Goal: Transaction & Acquisition: Purchase product/service

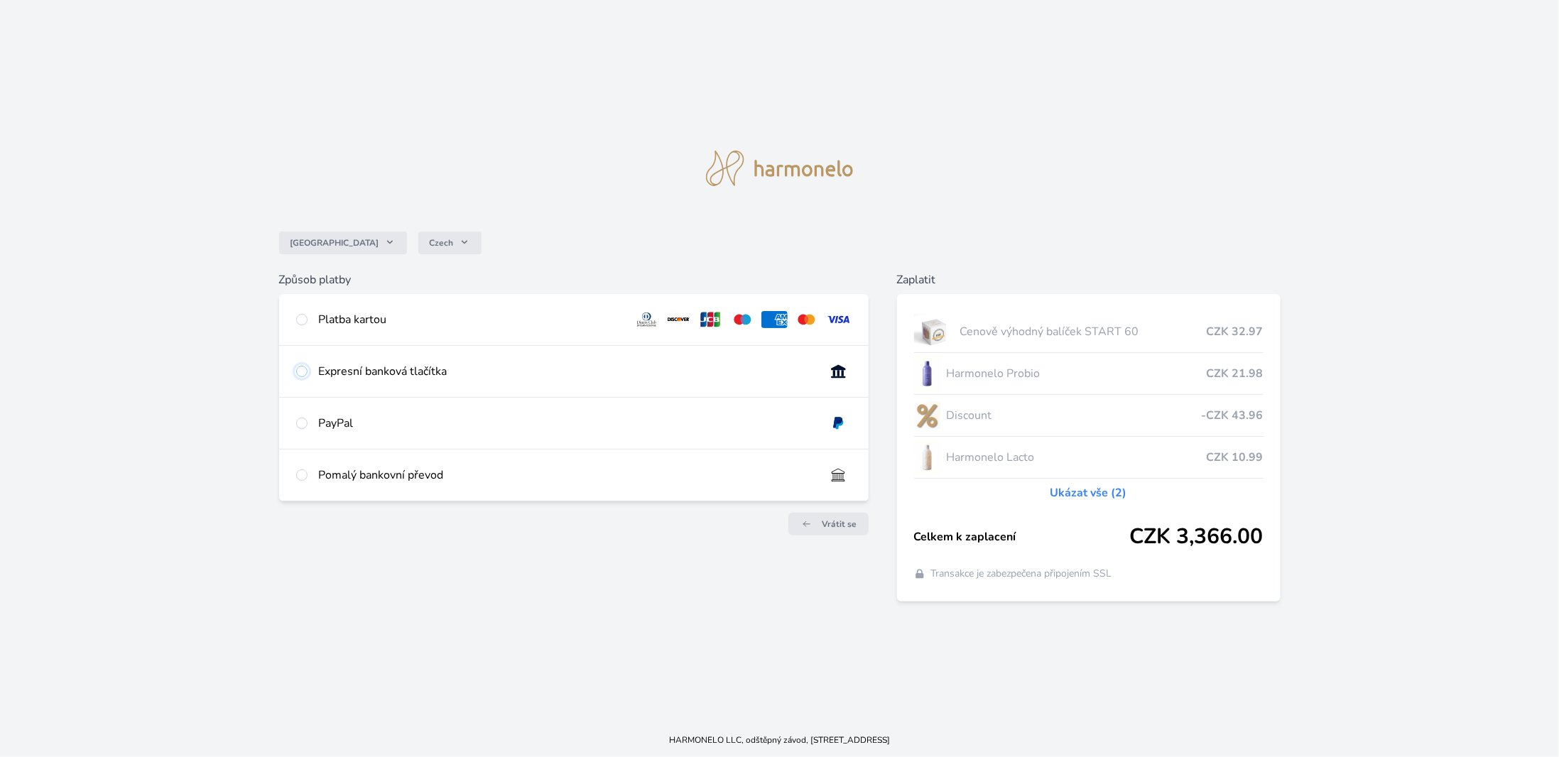
click at [299, 374] on input "radio" at bounding box center [301, 371] width 11 height 11
radio input "true"
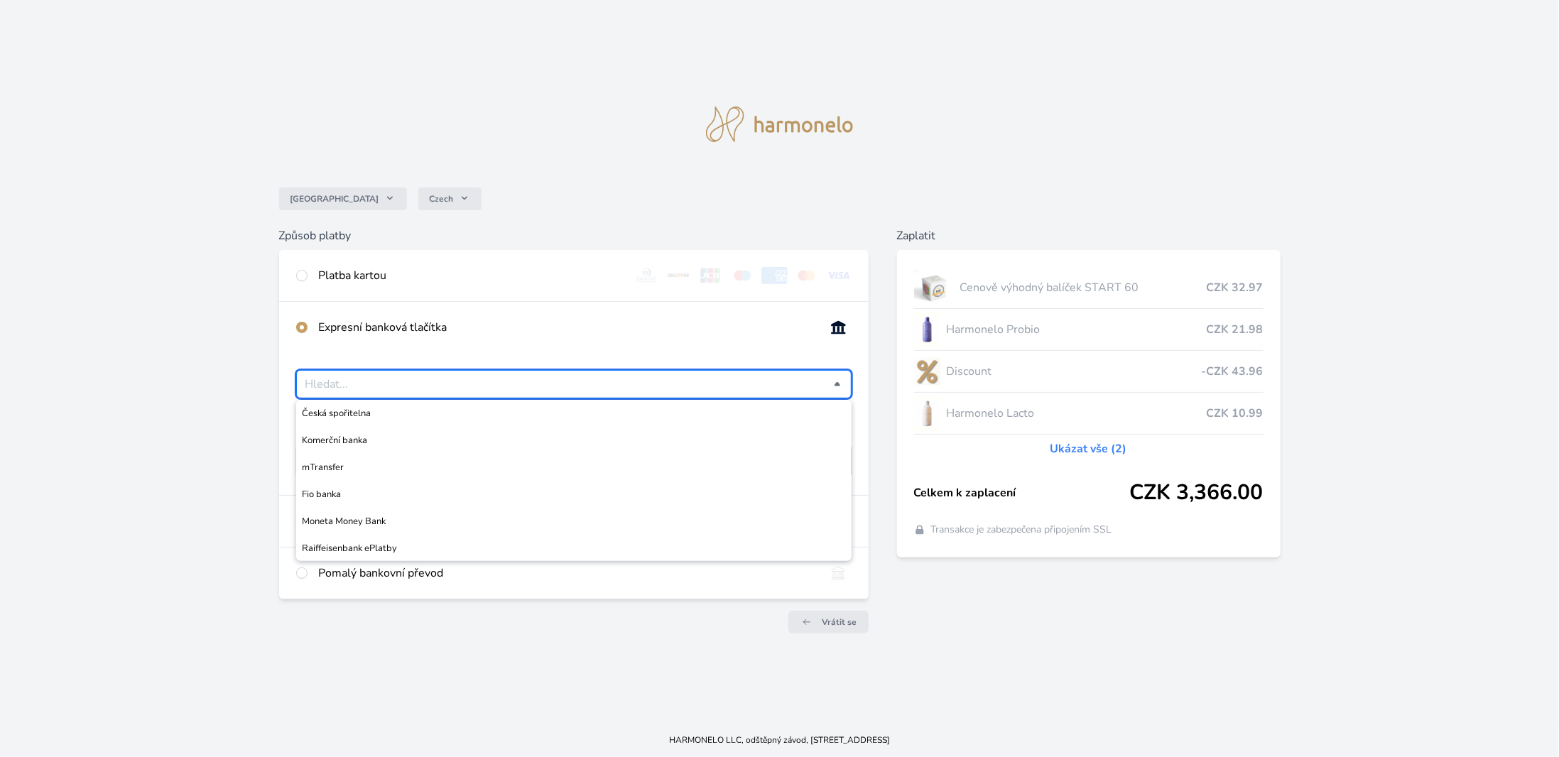
click at [833, 381] on input "Česká spořitelna Komerční banka mTransfer Fio banka Moneta Money Bank Raiffeise…" at bounding box center [569, 384] width 528 height 17
click at [575, 420] on li "Česká spořitelna" at bounding box center [573, 413] width 555 height 27
type input "Česká spořitelna"
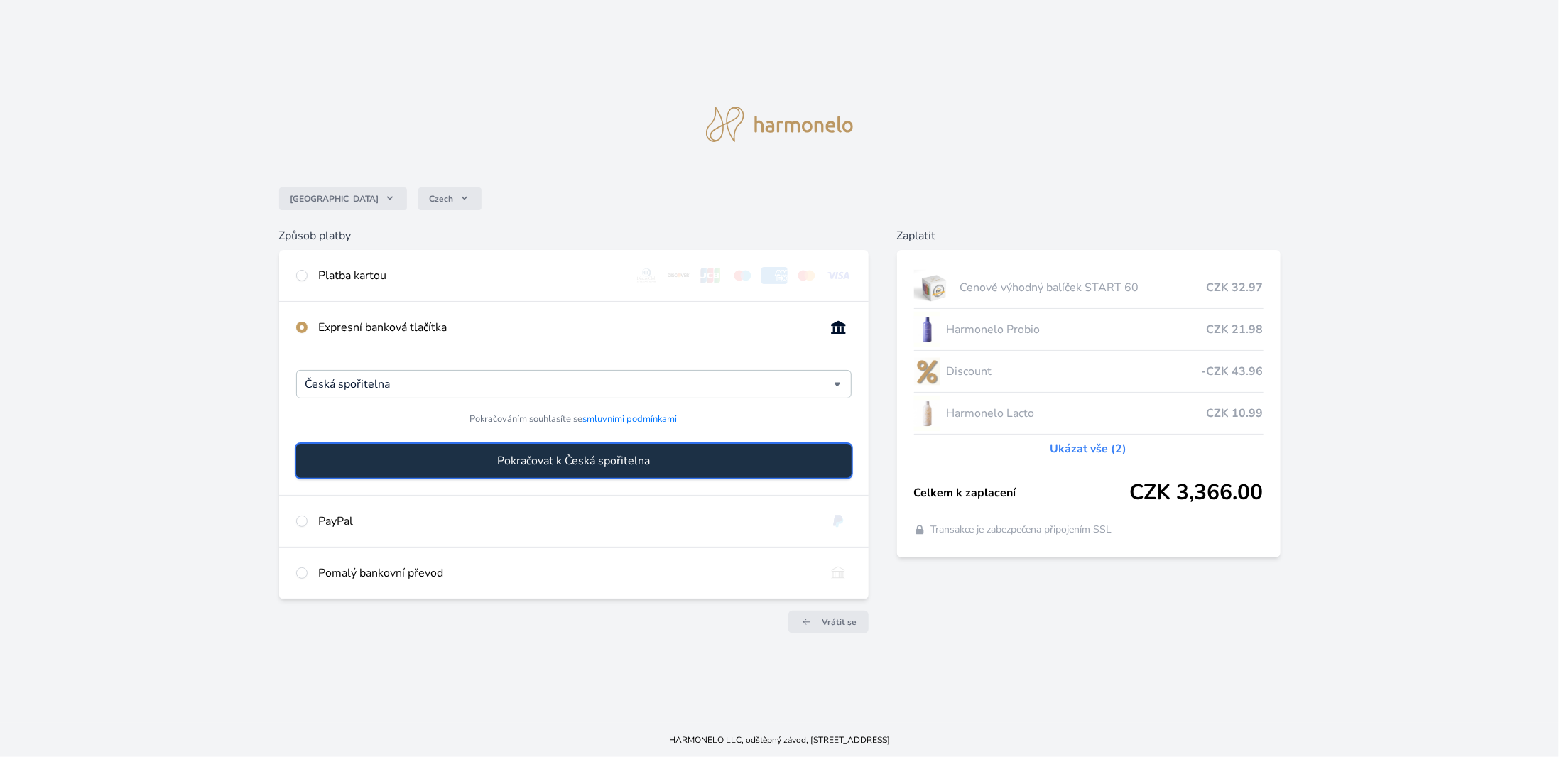
click at [621, 465] on span "Pokračovat k Česká spořitelna" at bounding box center [573, 460] width 153 height 17
